Goal: Find specific page/section: Find specific page/section

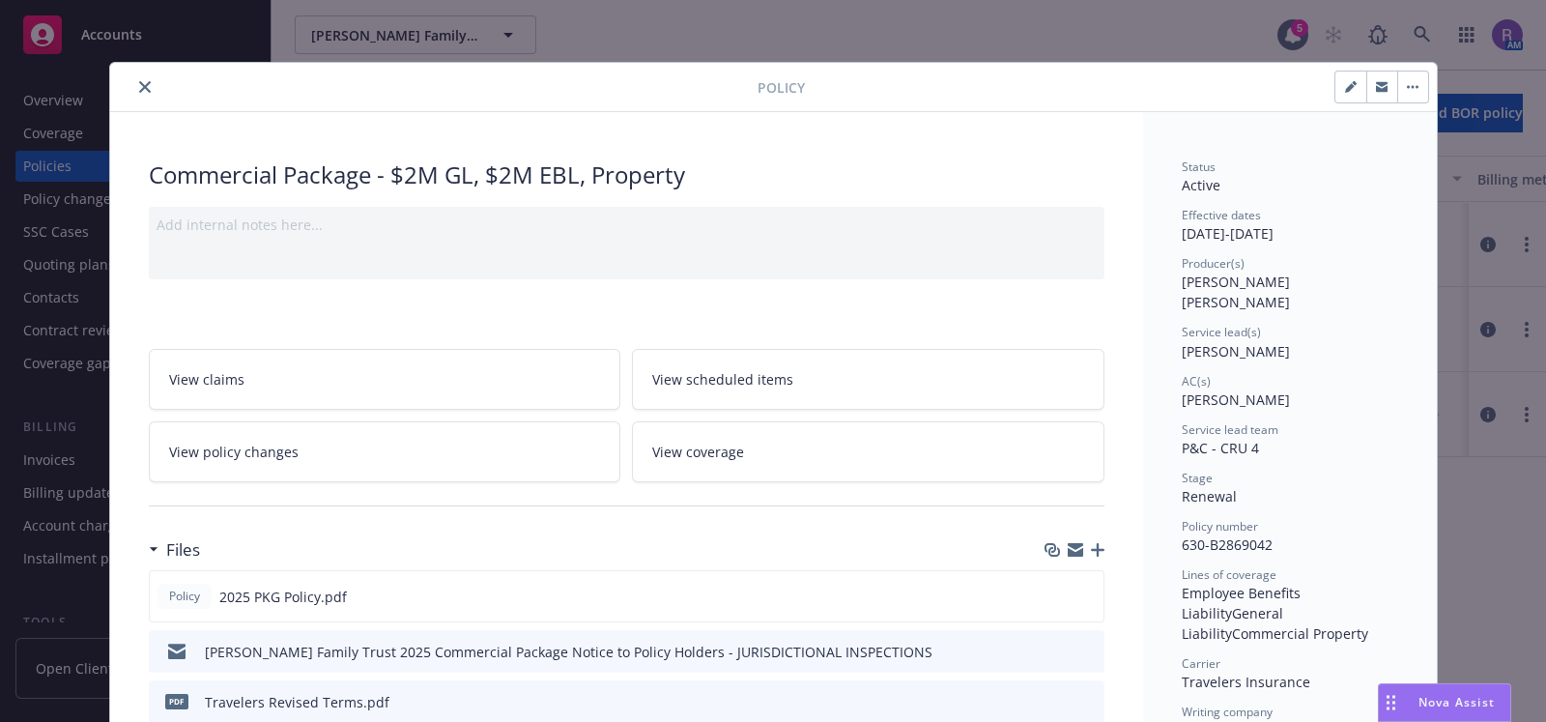
scroll to position [57, 0]
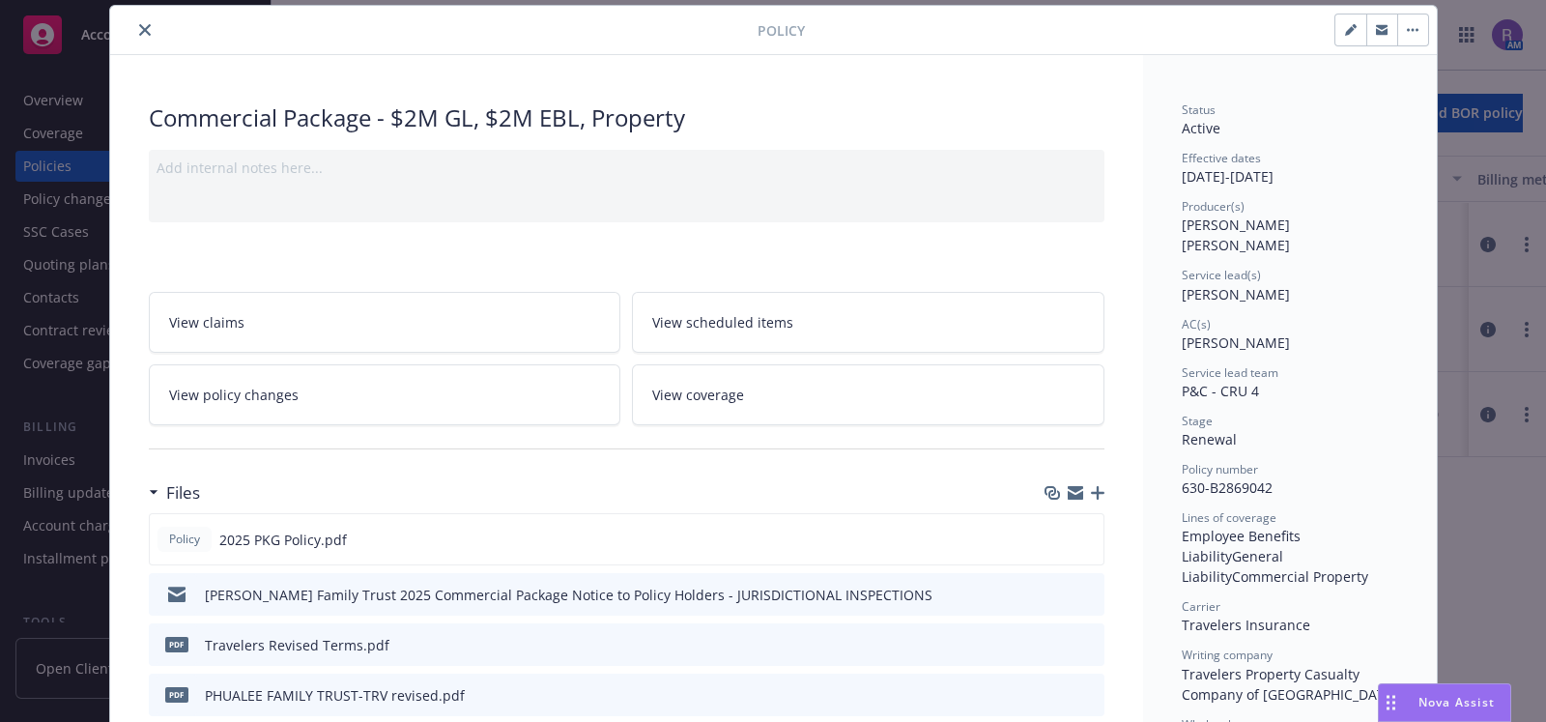
click at [139, 33] on icon "close" at bounding box center [145, 30] width 12 height 12
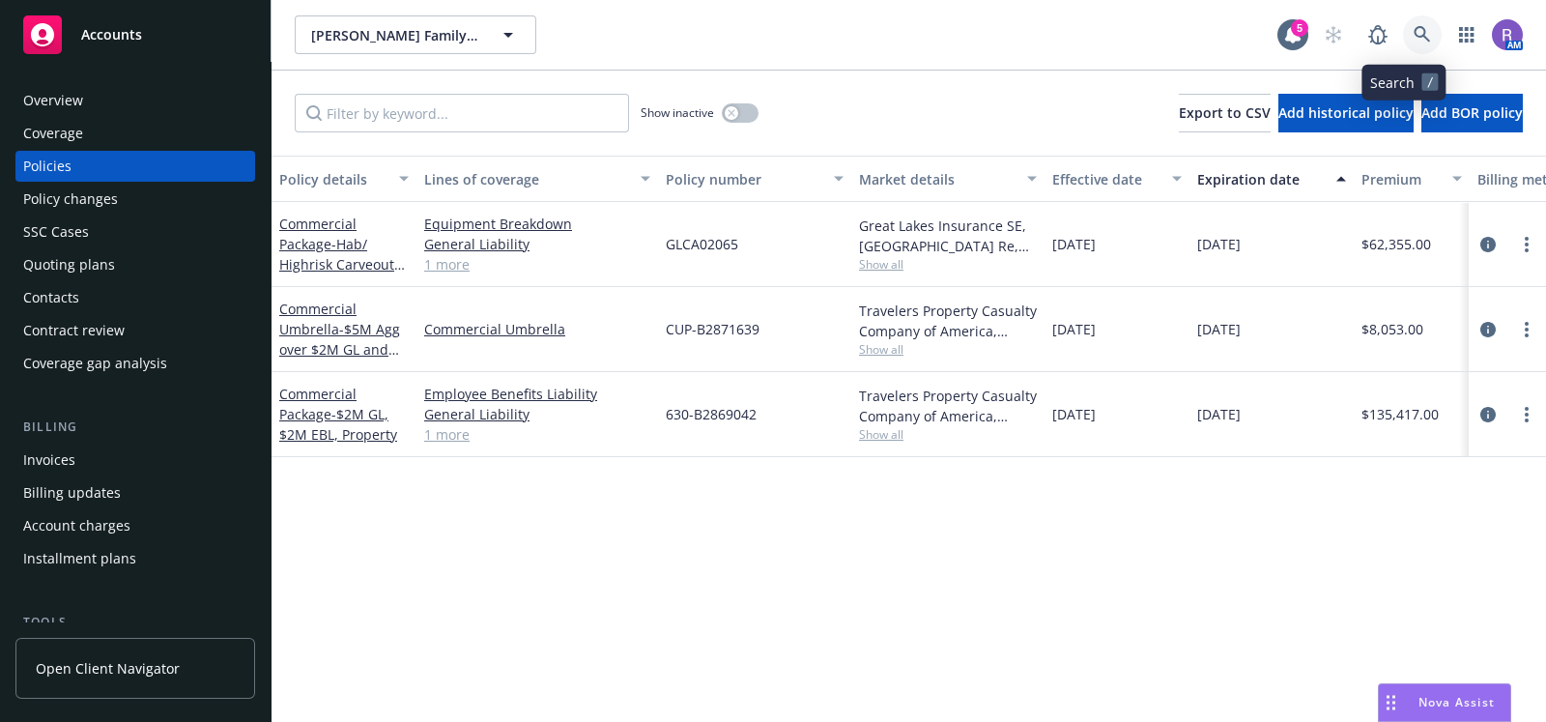
click at [1414, 38] on icon at bounding box center [1422, 34] width 16 height 16
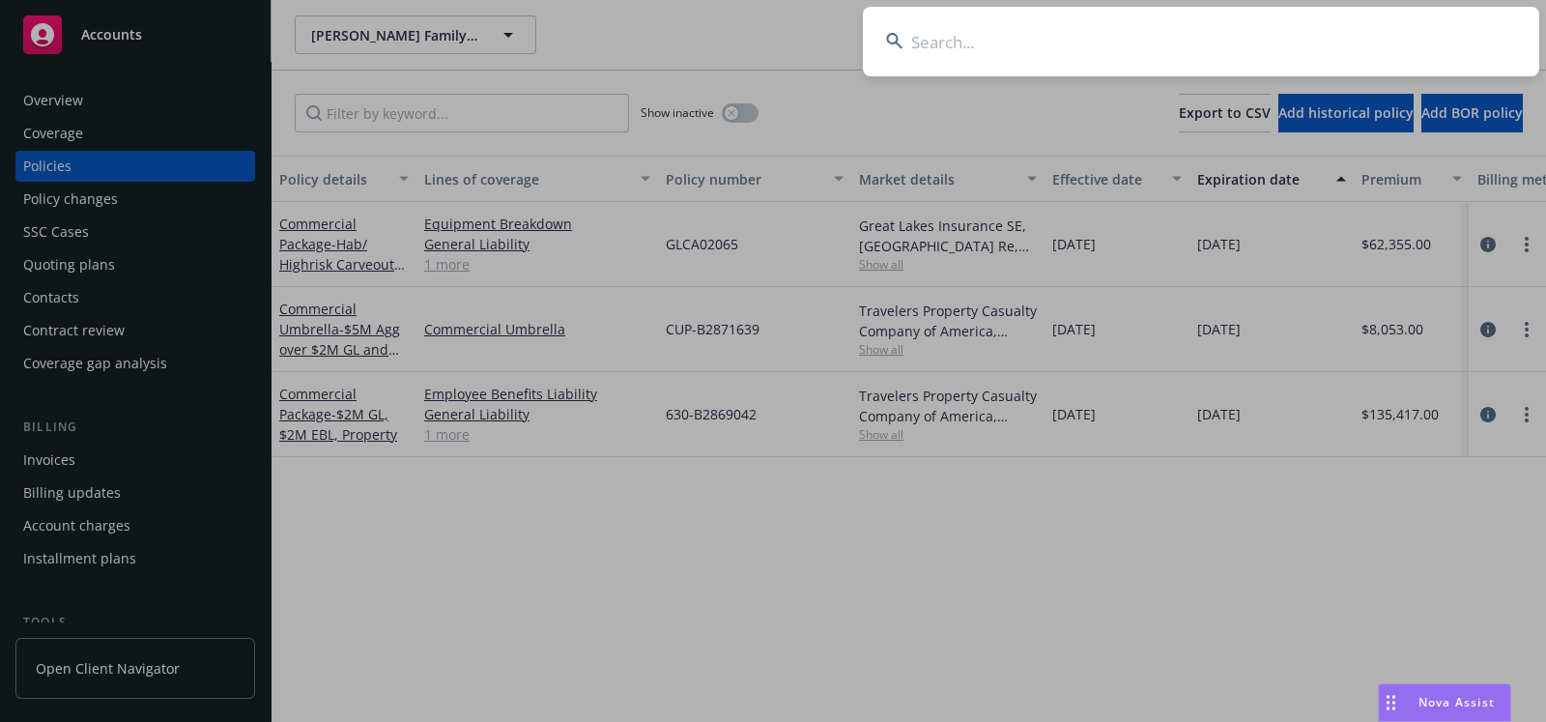
type input "t"
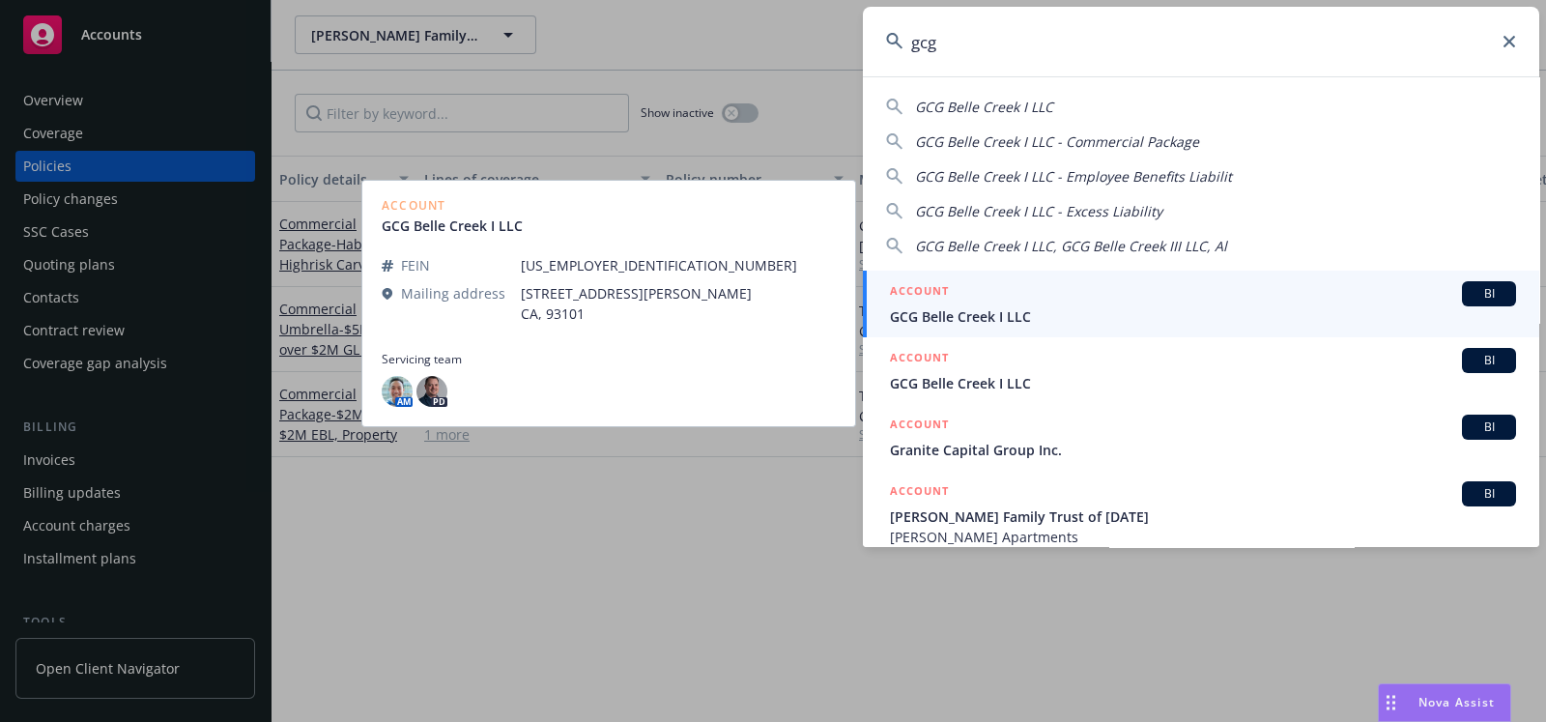
type input "gcg"
click at [966, 326] on span "GCG Belle Creek I LLC" at bounding box center [1203, 316] width 626 height 20
